Goal: Information Seeking & Learning: Learn about a topic

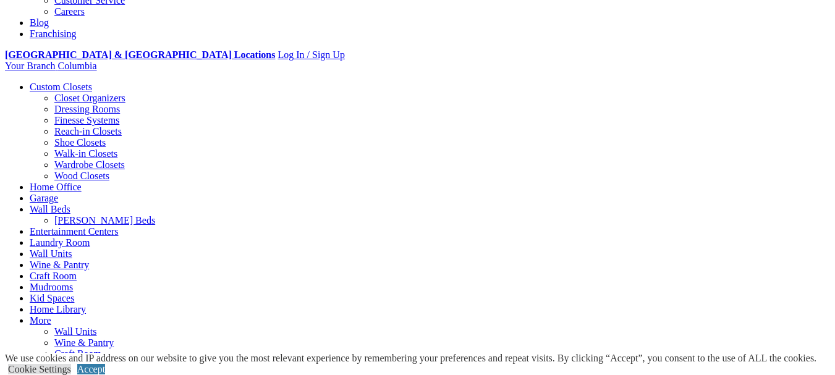
scroll to position [393, 0]
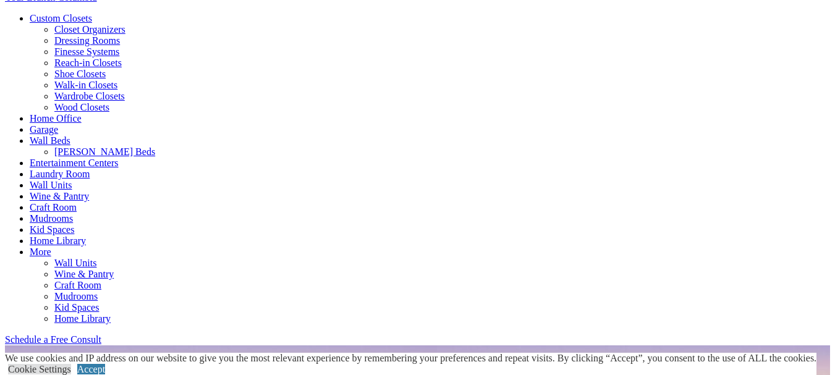
scroll to position [503, 0]
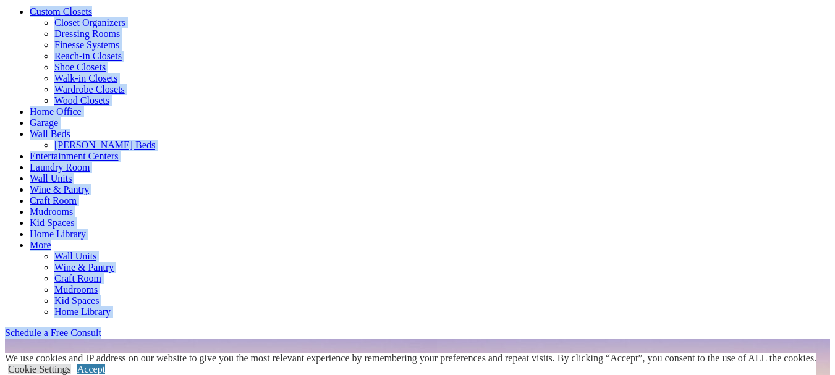
drag, startPoint x: 644, startPoint y: 32, endPoint x: 765, endPoint y: 129, distance: 154.9
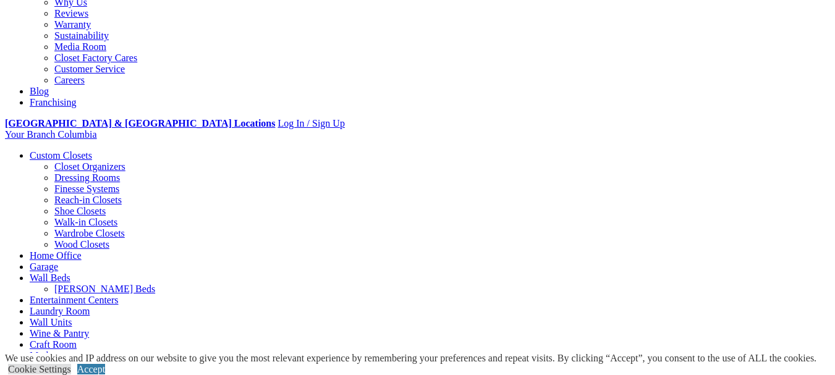
scroll to position [352, 0]
